Goal: Check status: Check status

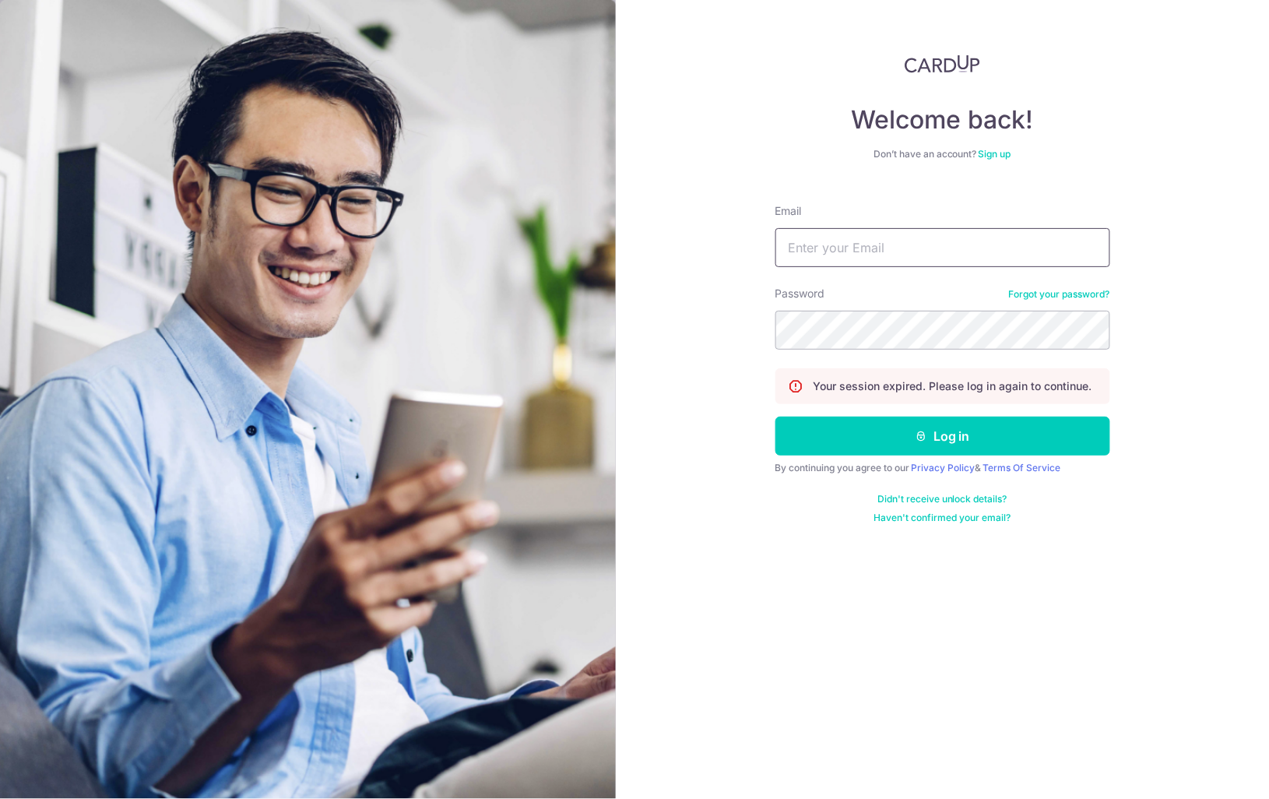
type input "[EMAIL_ADDRESS][DOMAIN_NAME]"
click at [943, 437] on button "Log in" at bounding box center [943, 436] width 335 height 39
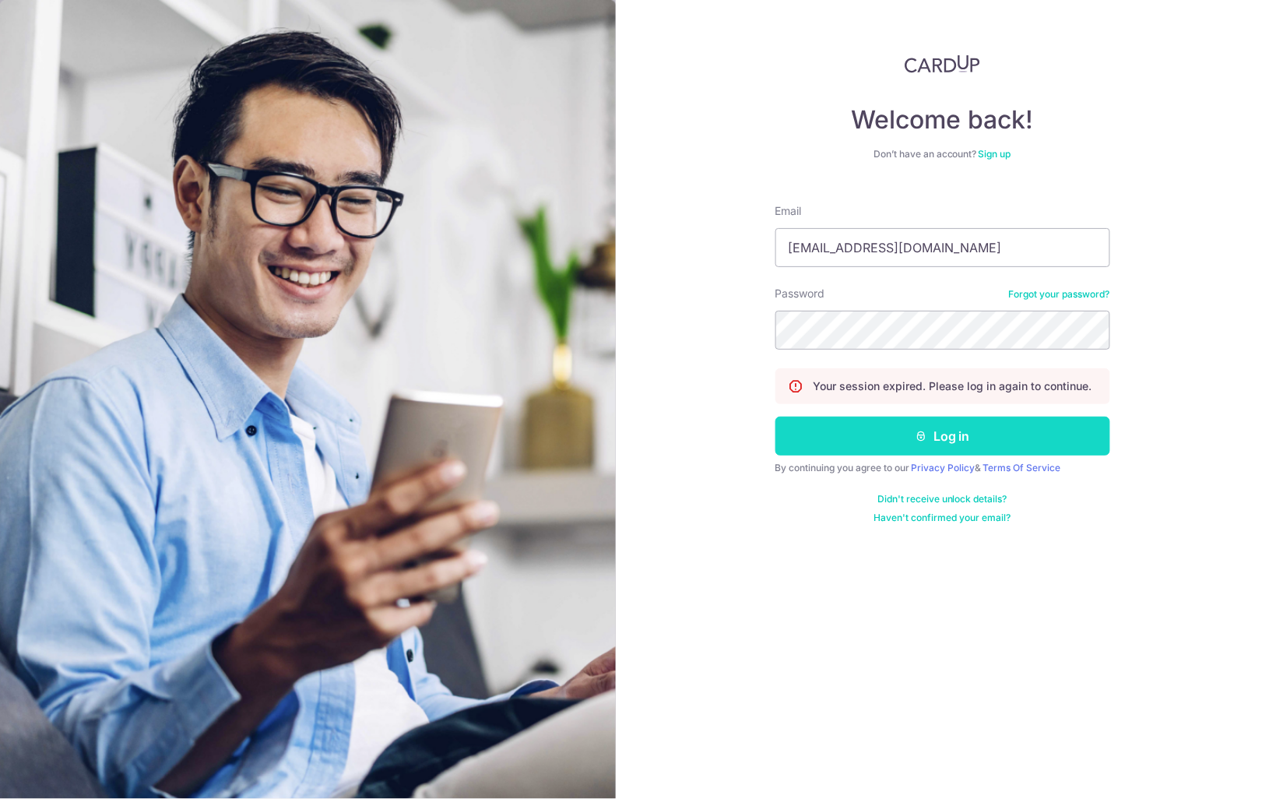
click at [917, 449] on button "Log in" at bounding box center [943, 436] width 335 height 39
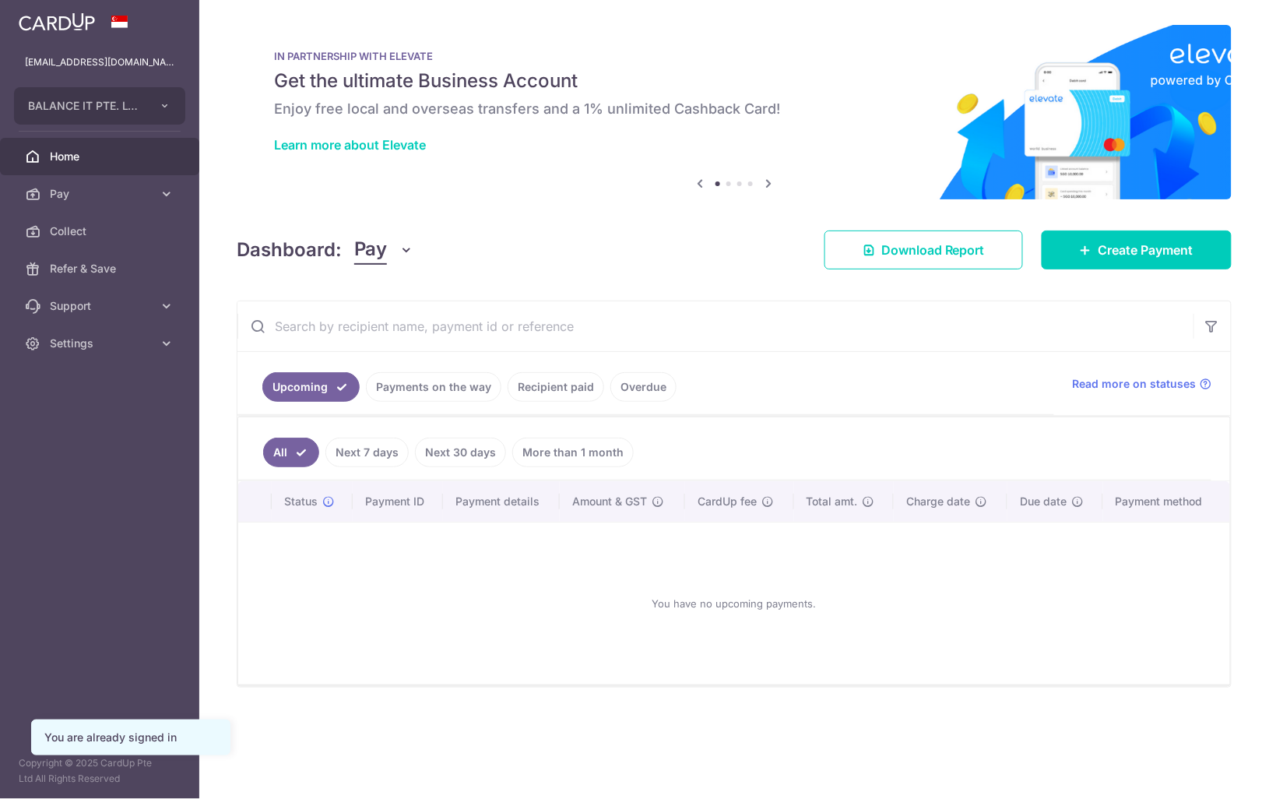
click at [436, 384] on link "Payments on the way" at bounding box center [433, 387] width 135 height 30
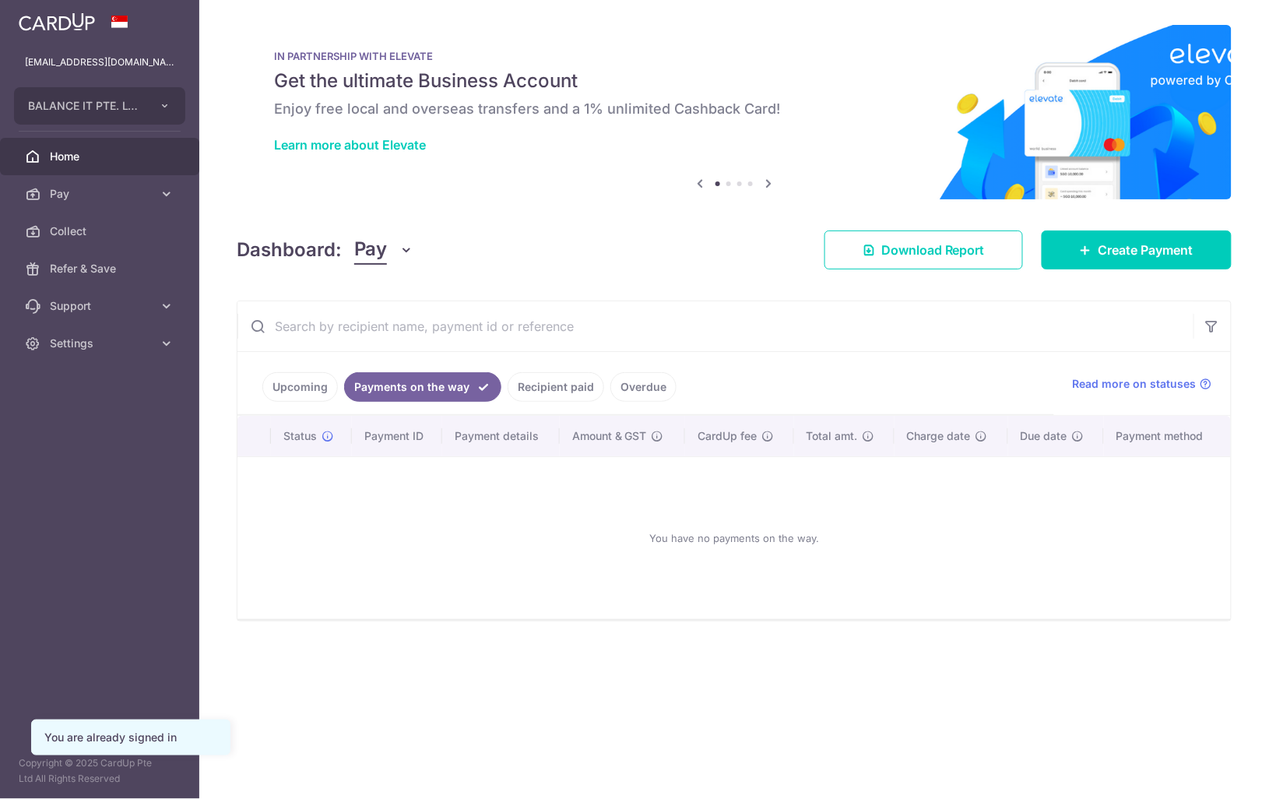
click at [540, 392] on link "Recipient paid" at bounding box center [556, 387] width 97 height 30
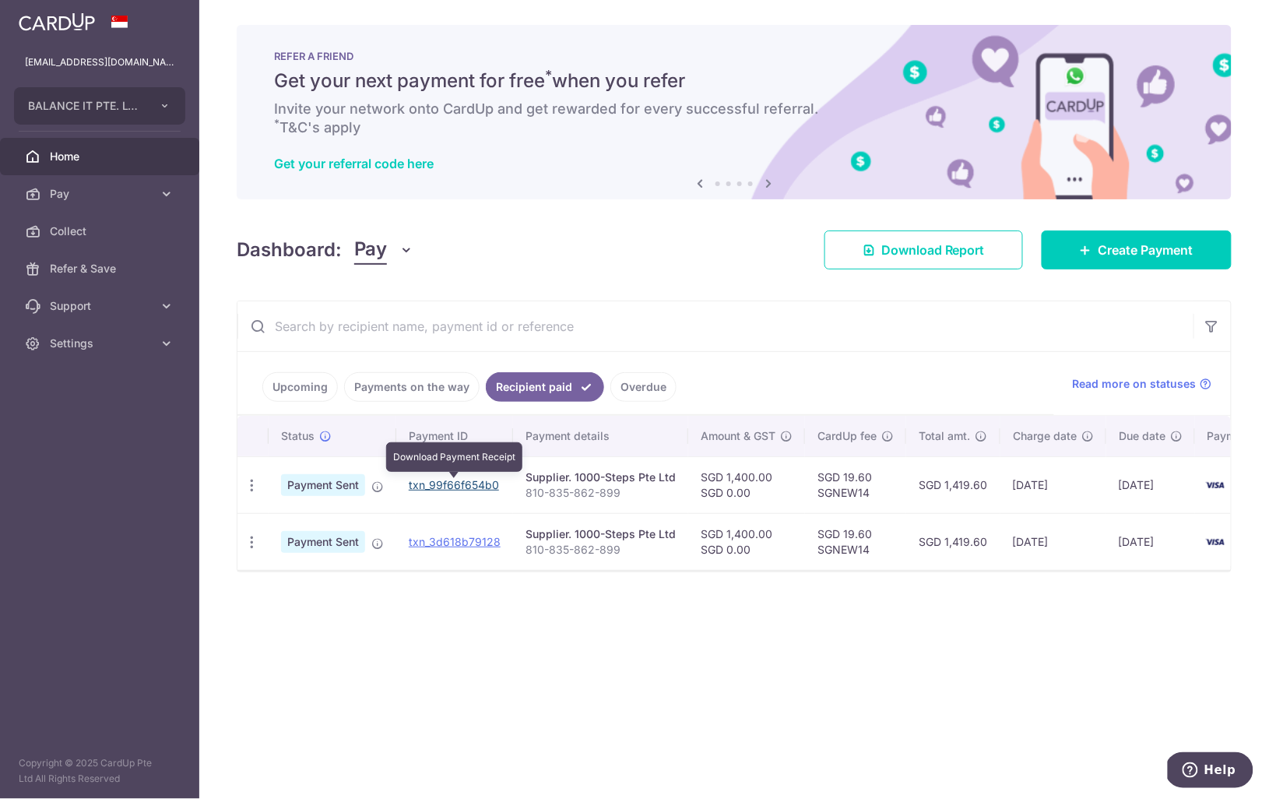
click at [433, 484] on link "txn_99f66f654b0" at bounding box center [454, 484] width 90 height 13
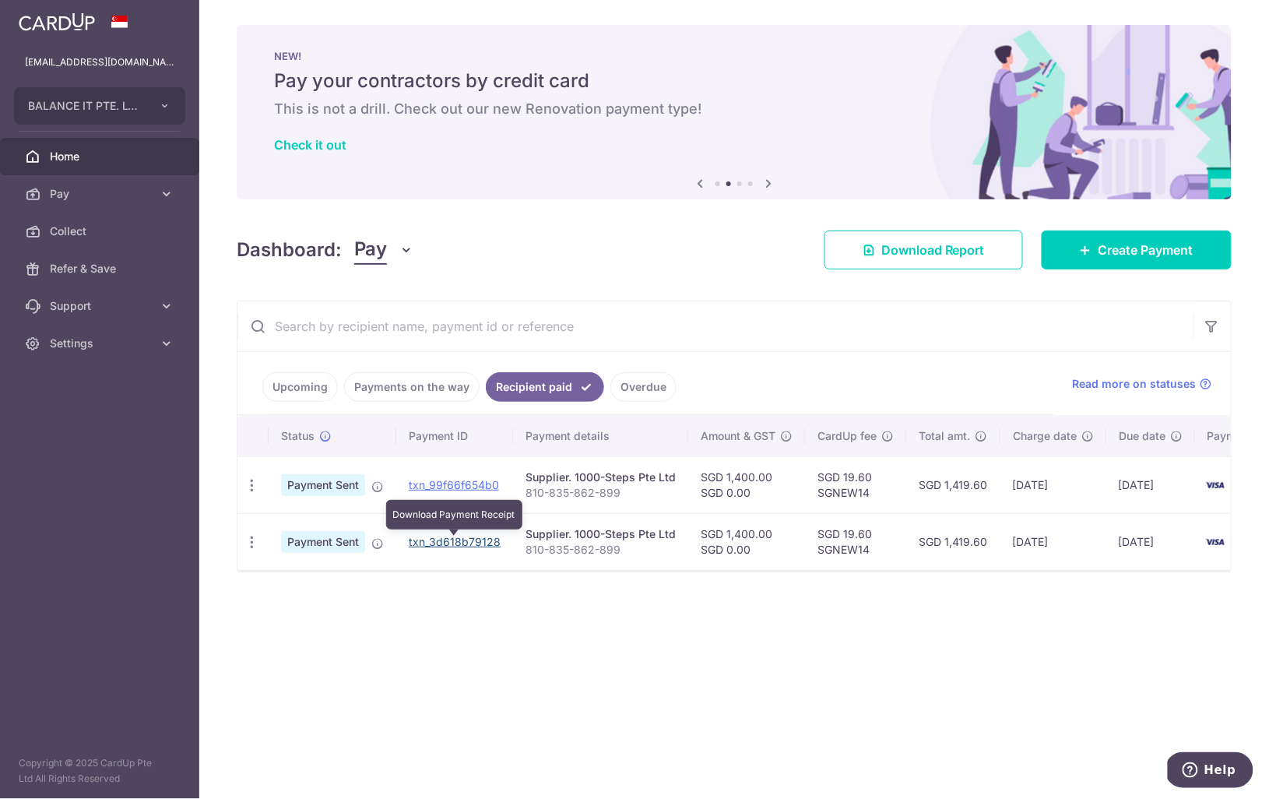
click at [461, 543] on link "txn_3d618b79128" at bounding box center [455, 541] width 92 height 13
